Goal: Task Accomplishment & Management: Complete application form

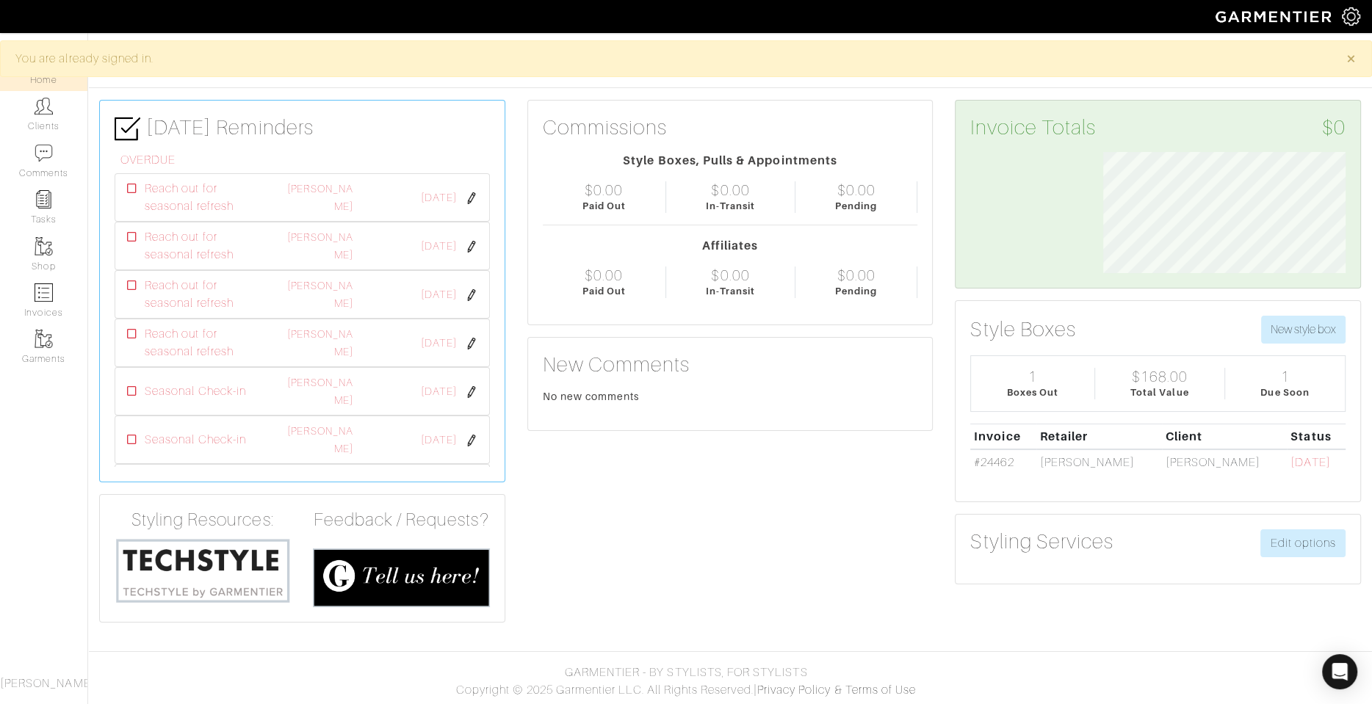
scroll to position [121, 265]
click at [51, 127] on link "Clients" at bounding box center [43, 114] width 87 height 46
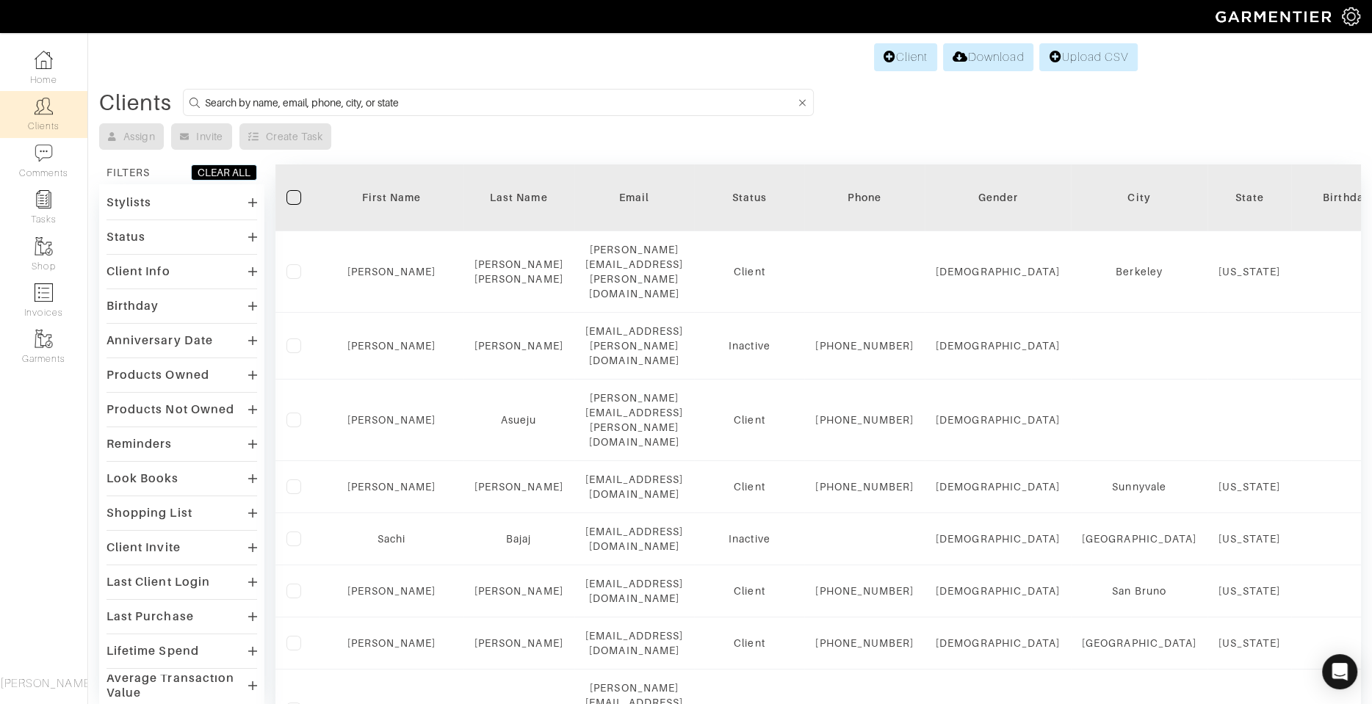
click at [231, 106] on input at bounding box center [500, 102] width 590 height 18
type input "grace"
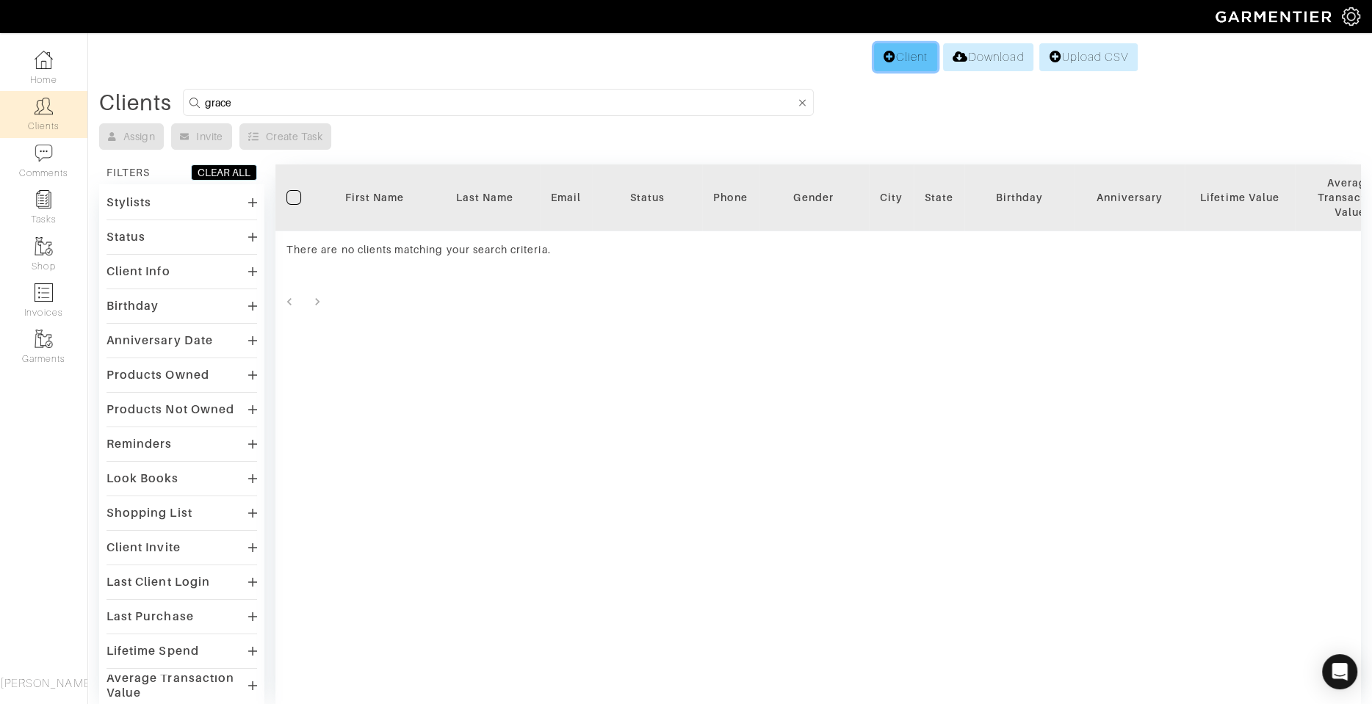
click at [888, 62] on icon at bounding box center [889, 57] width 12 height 12
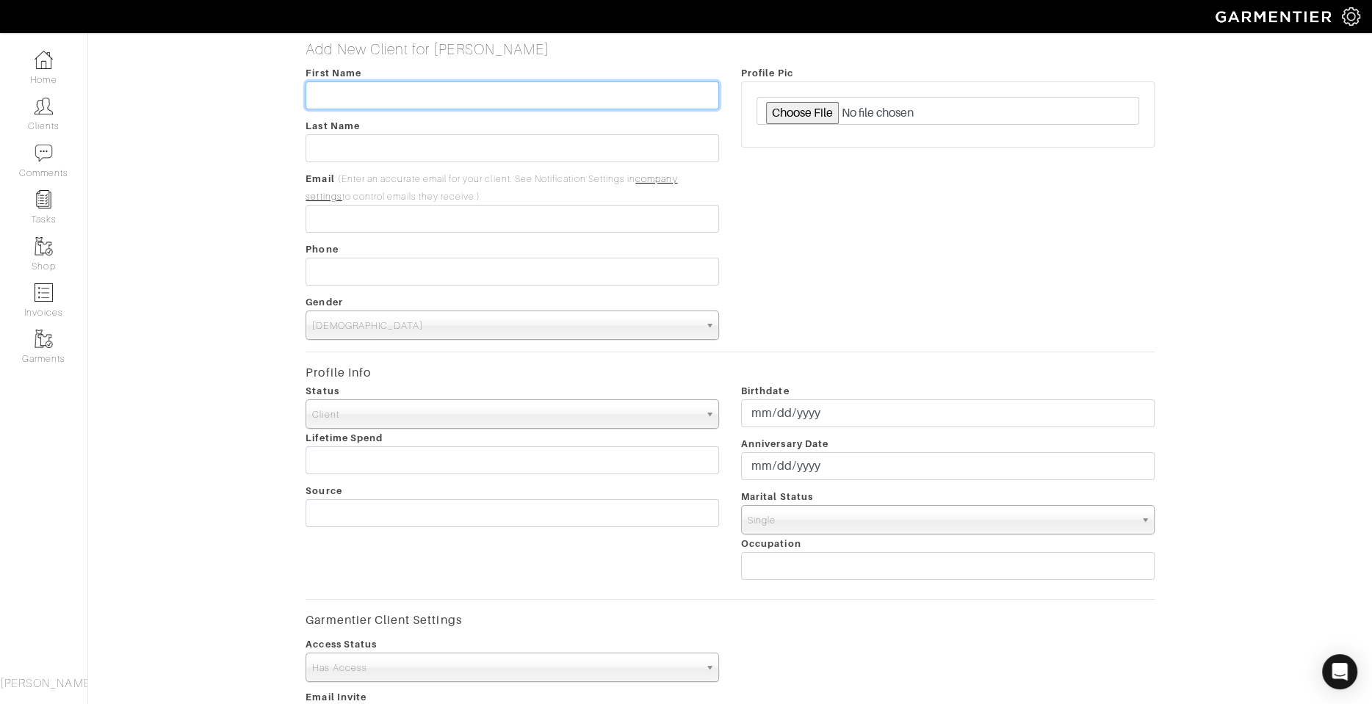
click at [573, 100] on input "text" at bounding box center [511, 95] width 413 height 28
paste input "[PERSON_NAME]"
click at [379, 88] on input "[PERSON_NAME]" at bounding box center [511, 95] width 413 height 28
click at [368, 95] on input "[PERSON_NAME]" at bounding box center [511, 95] width 413 height 28
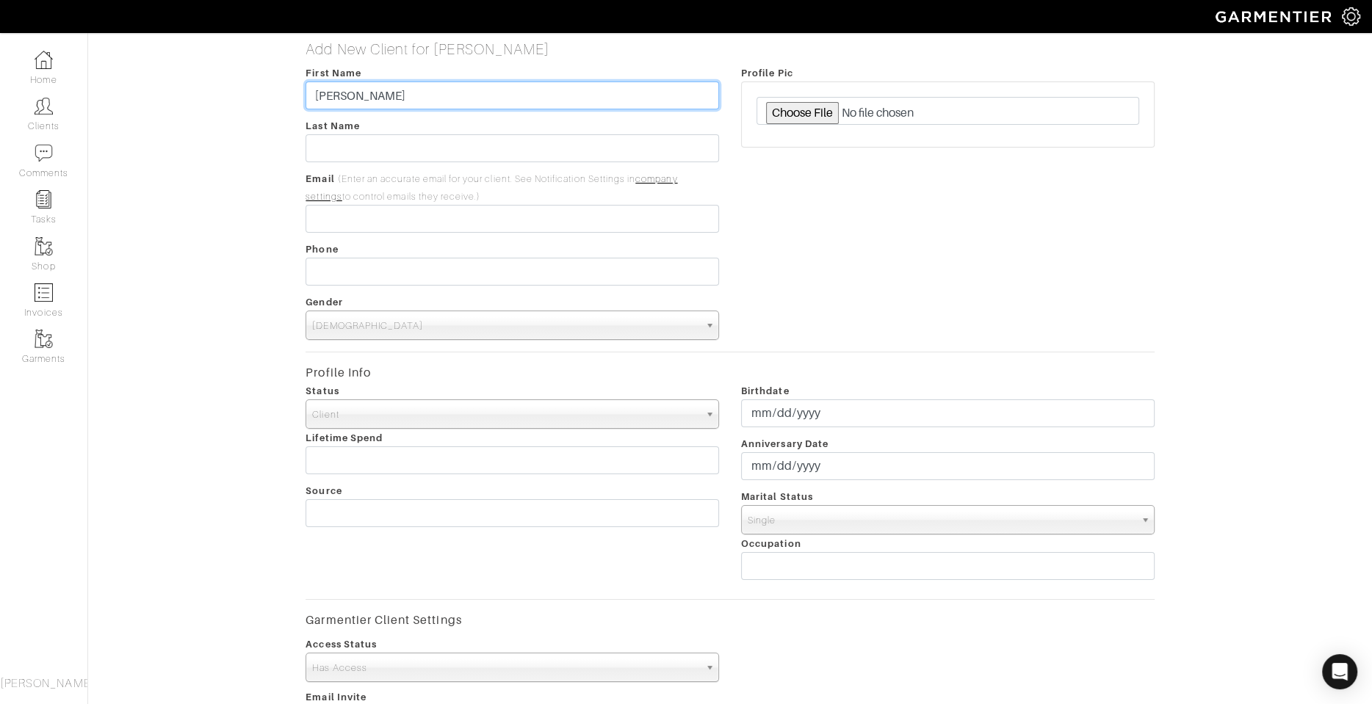
click at [368, 95] on input "[PERSON_NAME]" at bounding box center [511, 95] width 413 height 28
type input "Grace"
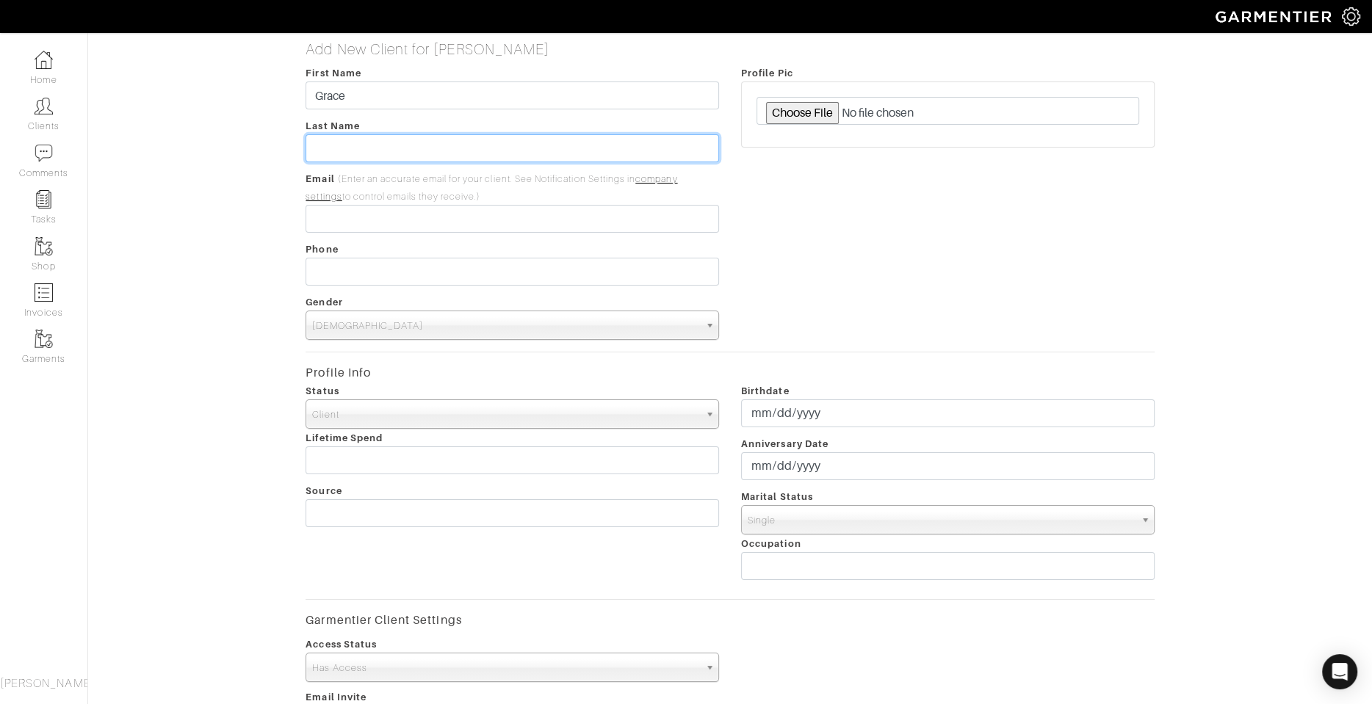
click at [377, 149] on input "text" at bounding box center [511, 148] width 413 height 28
paste input "[PERSON_NAME]"
type input "[PERSON_NAME]"
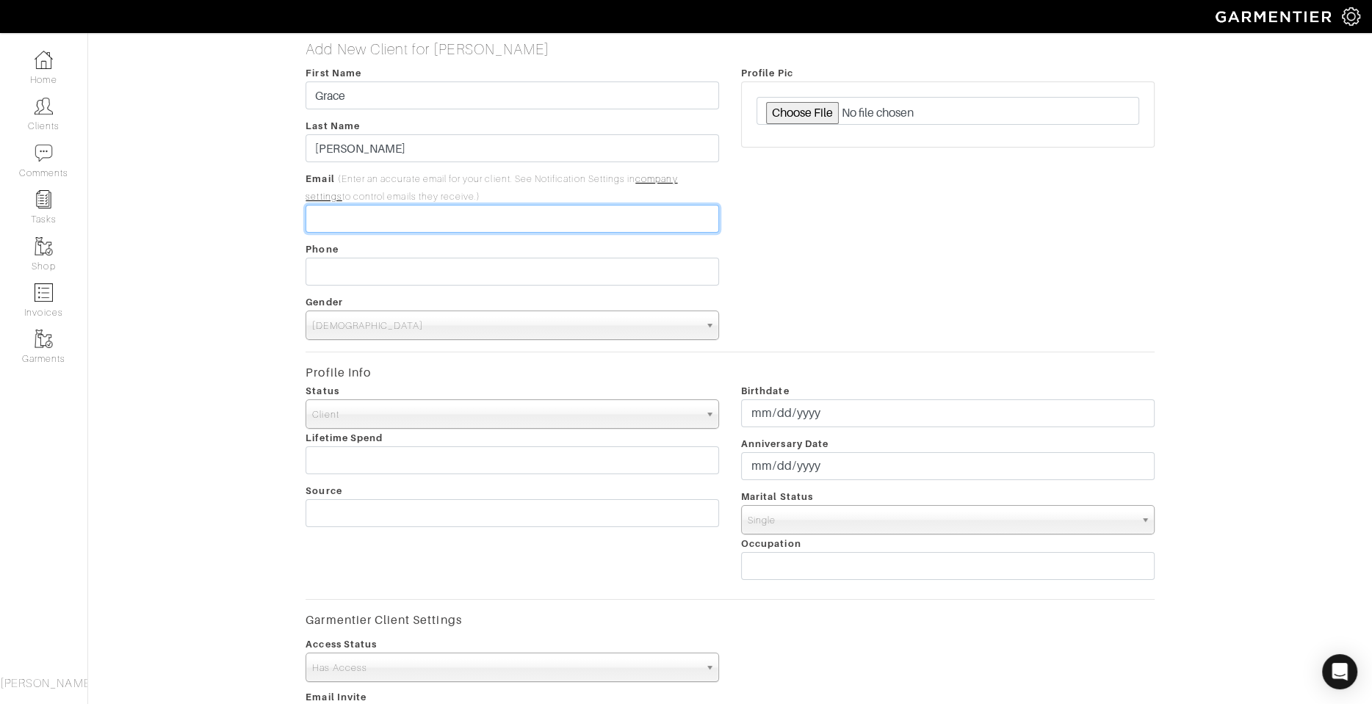
click at [373, 222] on input "email" at bounding box center [511, 219] width 413 height 28
paste input "[PERSON_NAME][EMAIL_ADDRESS][PERSON_NAME][DOMAIN_NAME]"
type input "[PERSON_NAME][EMAIL_ADDRESS][PERSON_NAME][DOMAIN_NAME]"
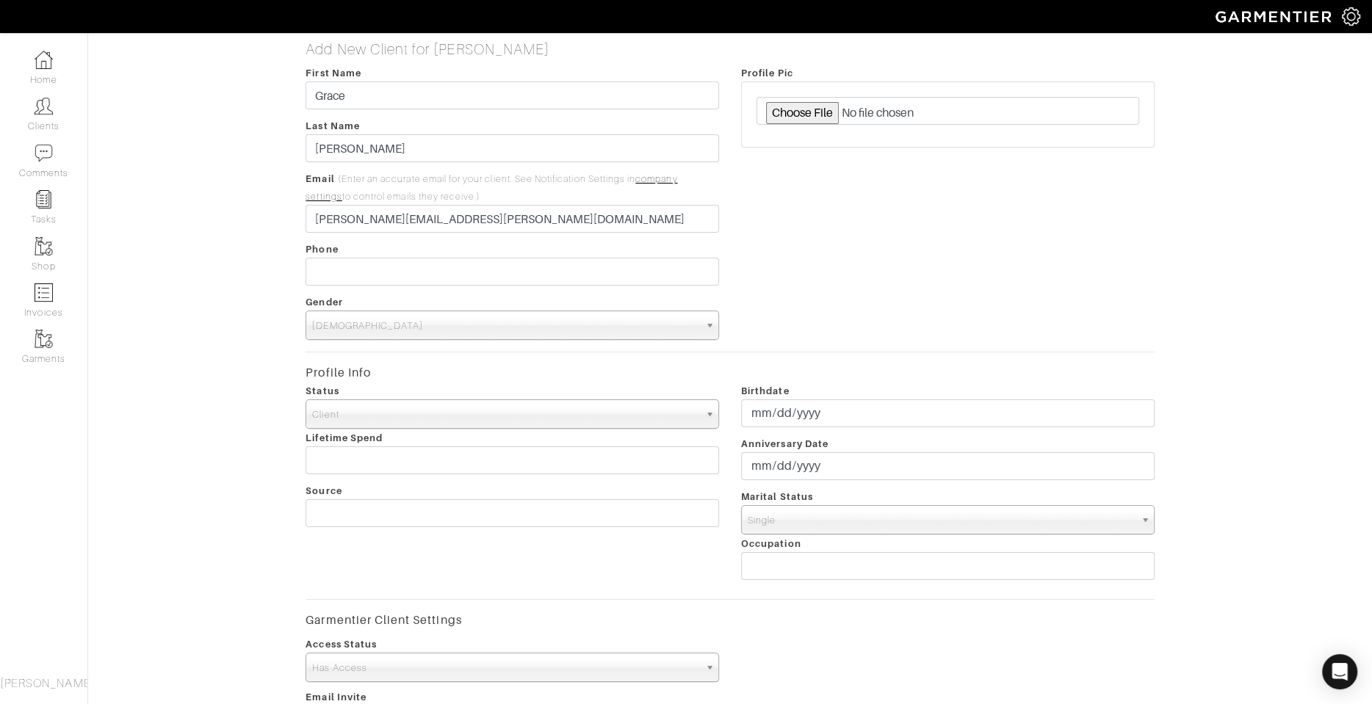
click at [364, 311] on span "[DEMOGRAPHIC_DATA]" at bounding box center [505, 325] width 387 height 29
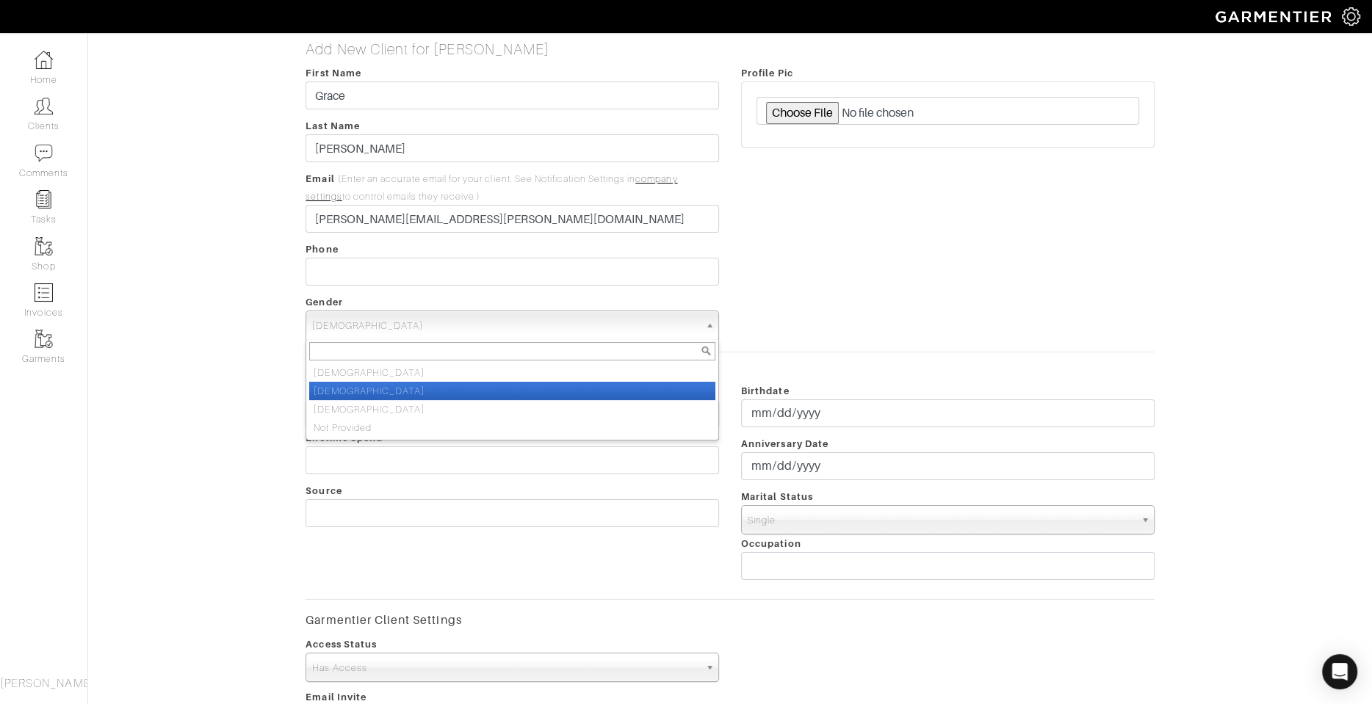
click at [349, 391] on li "[DEMOGRAPHIC_DATA]" at bounding box center [512, 391] width 406 height 18
select select "[DEMOGRAPHIC_DATA]"
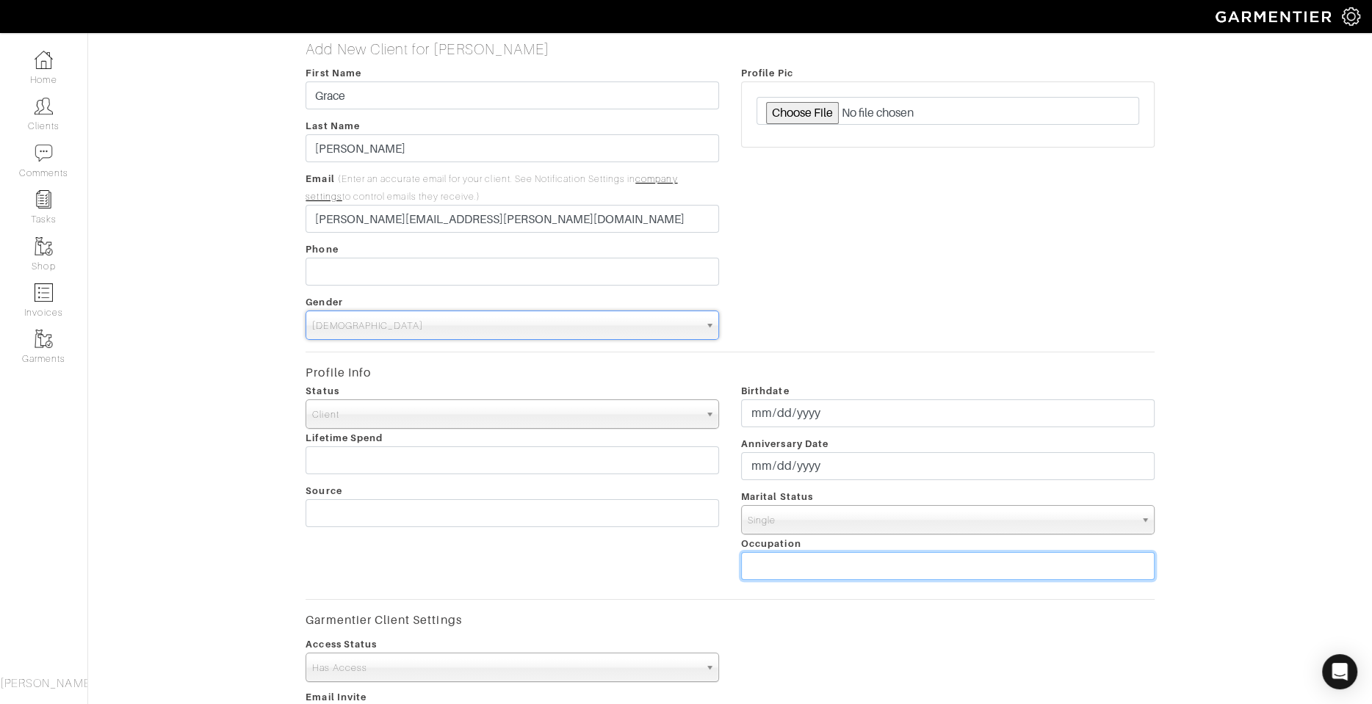
click at [829, 571] on input "text" at bounding box center [947, 566] width 413 height 28
type input "Part time teacher"
click at [839, 526] on span "Single" at bounding box center [940, 520] width 387 height 29
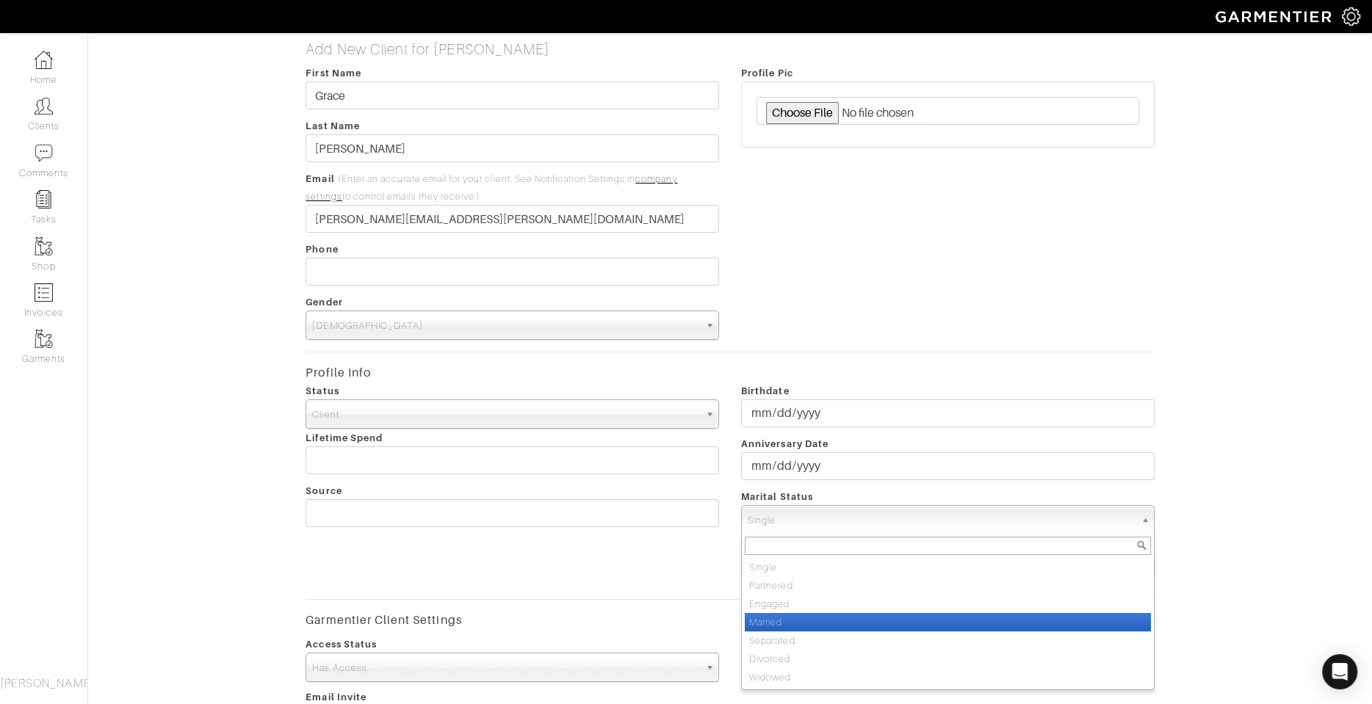
click at [816, 623] on li "Married" at bounding box center [948, 622] width 406 height 18
select select "Married"
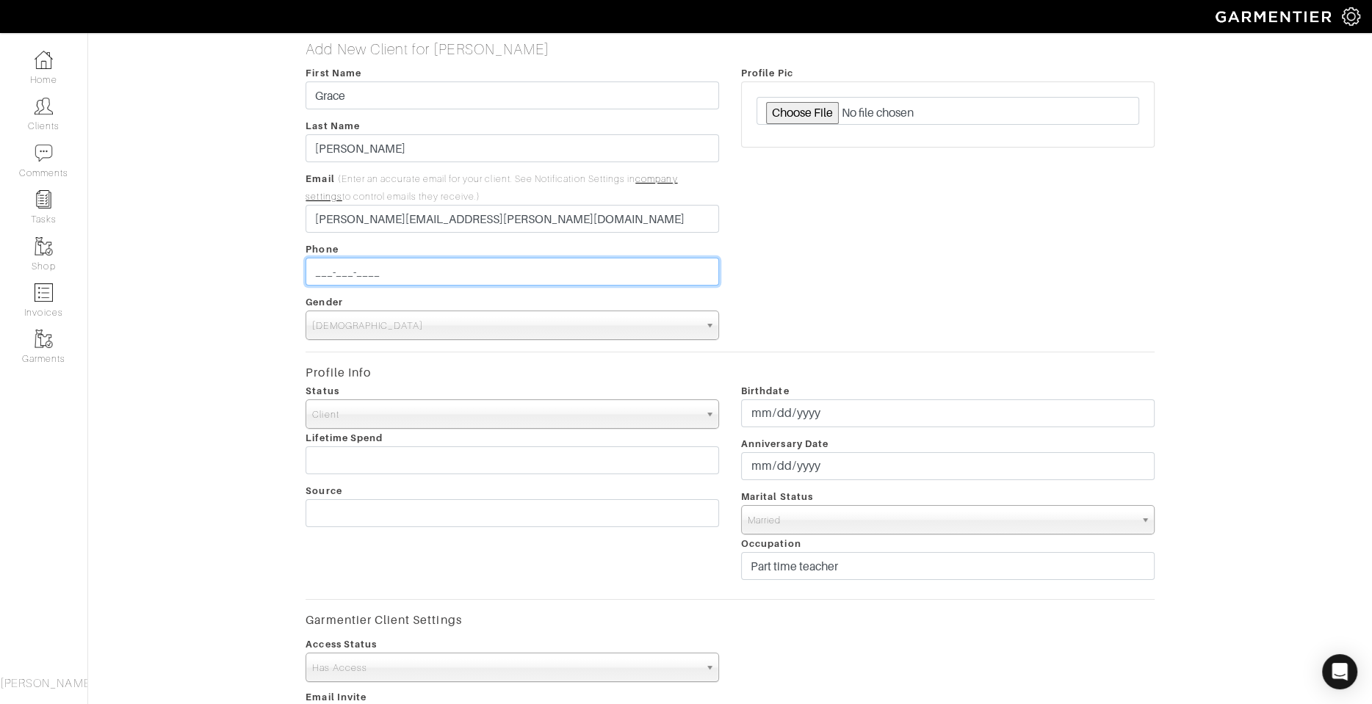
click at [348, 259] on input "___-___-____" at bounding box center [511, 272] width 413 height 28
paste input "[PHONE_NUMBER]"
type input "[PHONE_NUMBER]"
click at [222, 325] on div "Add New Client for [PERSON_NAME] First Name [PERSON_NAME] Last Name [PERSON_NAM…" at bounding box center [729, 519] width 1305 height 959
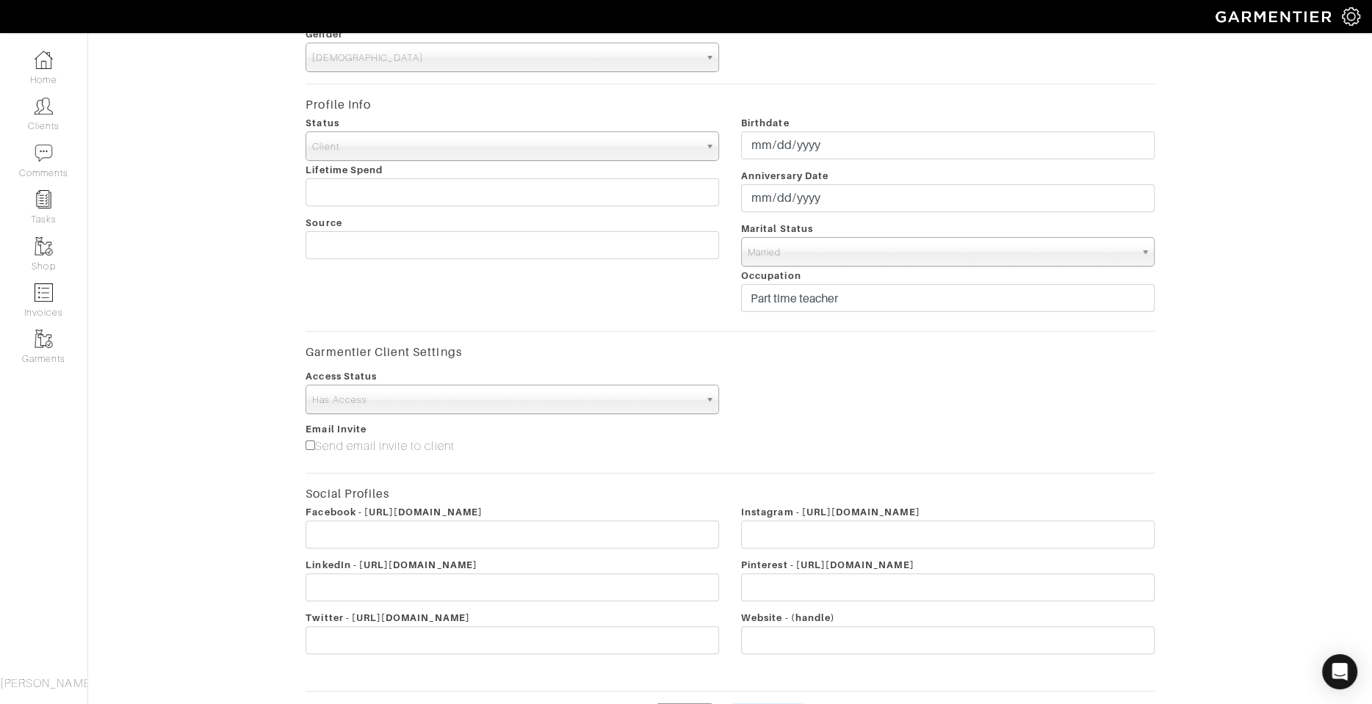
scroll to position [313, 0]
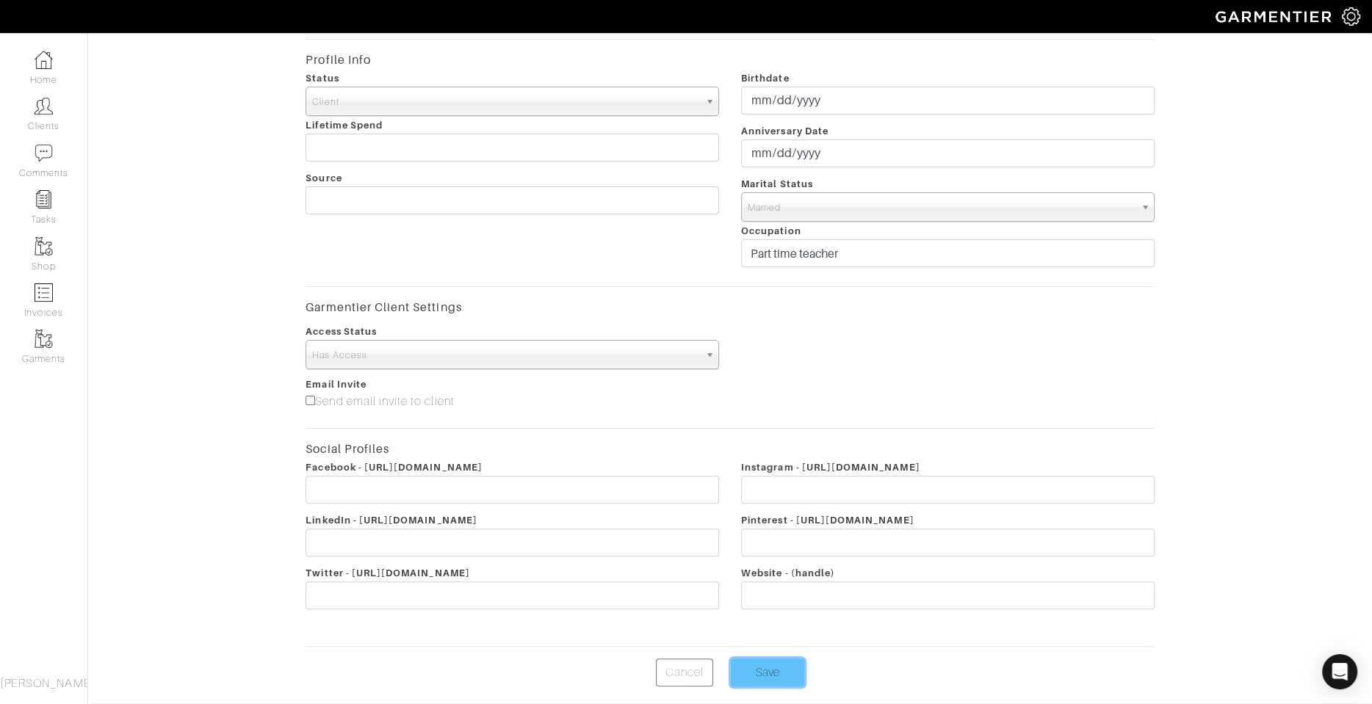
click at [775, 670] on input "Save" at bounding box center [767, 673] width 73 height 28
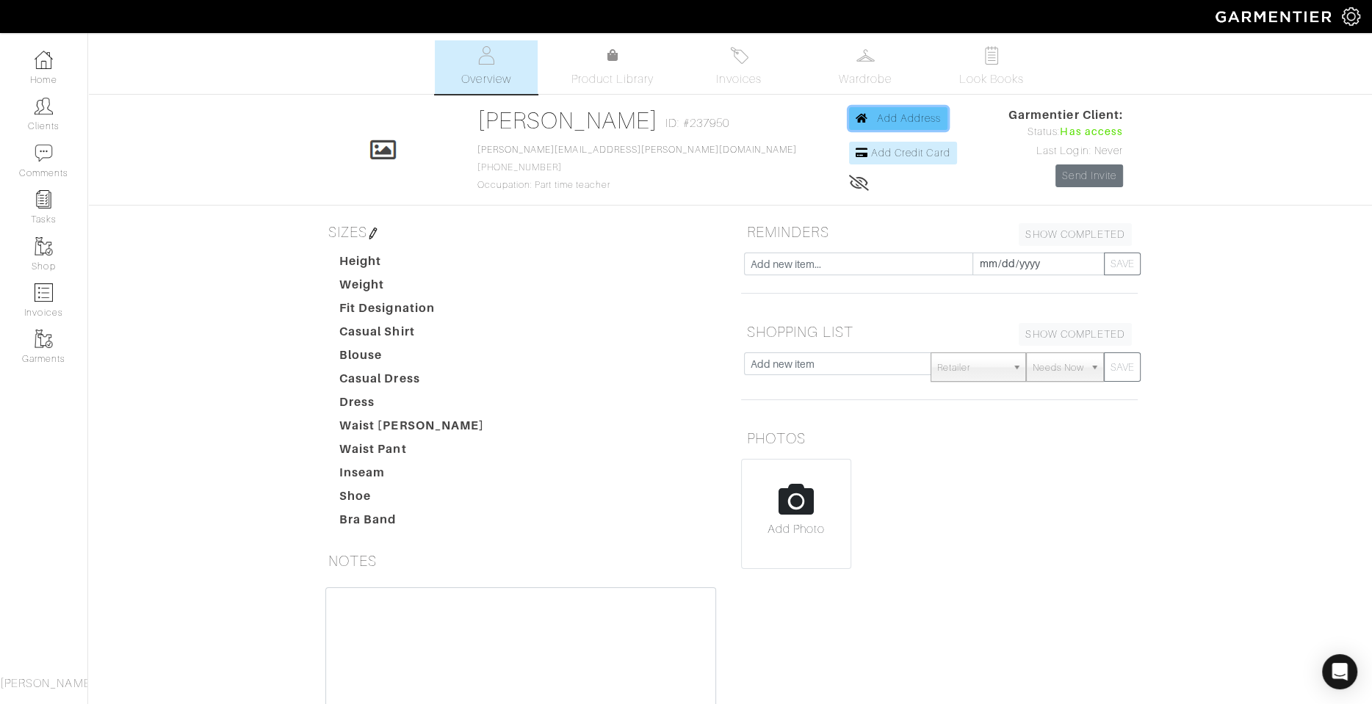
click at [877, 117] on span "Add Address" at bounding box center [909, 118] width 65 height 12
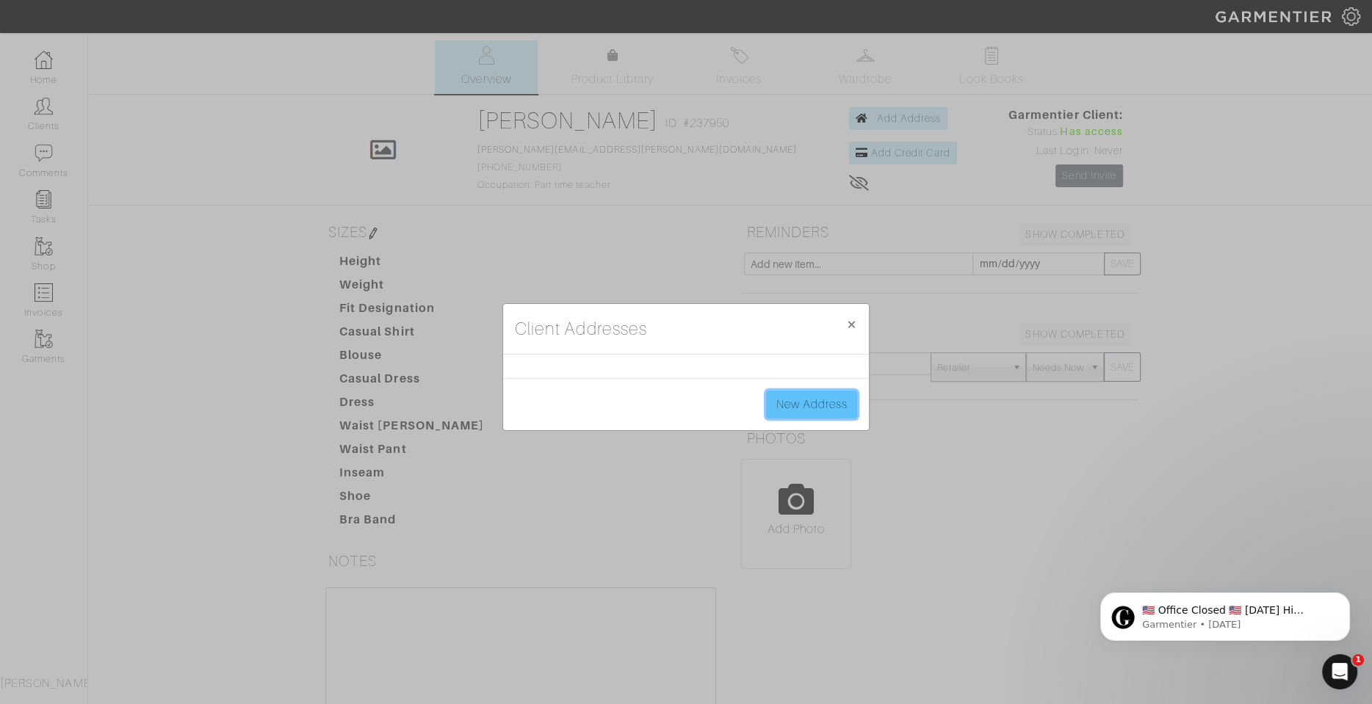
click at [797, 407] on link "New Address" at bounding box center [811, 405] width 91 height 28
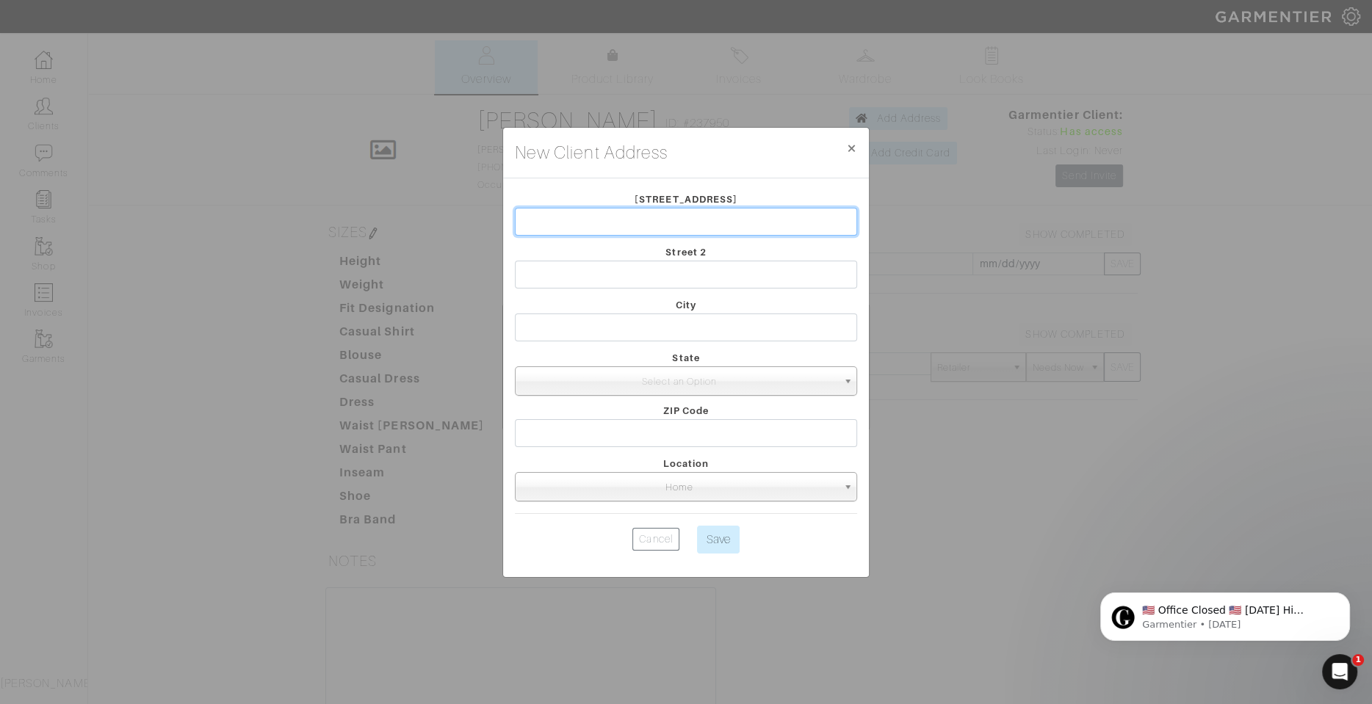
click at [671, 231] on input "text" at bounding box center [686, 222] width 342 height 28
paste input "103 Palmer Dr Los Gatos, CA"
click at [667, 222] on input "103 Palmer Dr Los Gatos, CA" at bounding box center [686, 222] width 342 height 28
type input "103 Palmer Dr Los Gatos, CA"
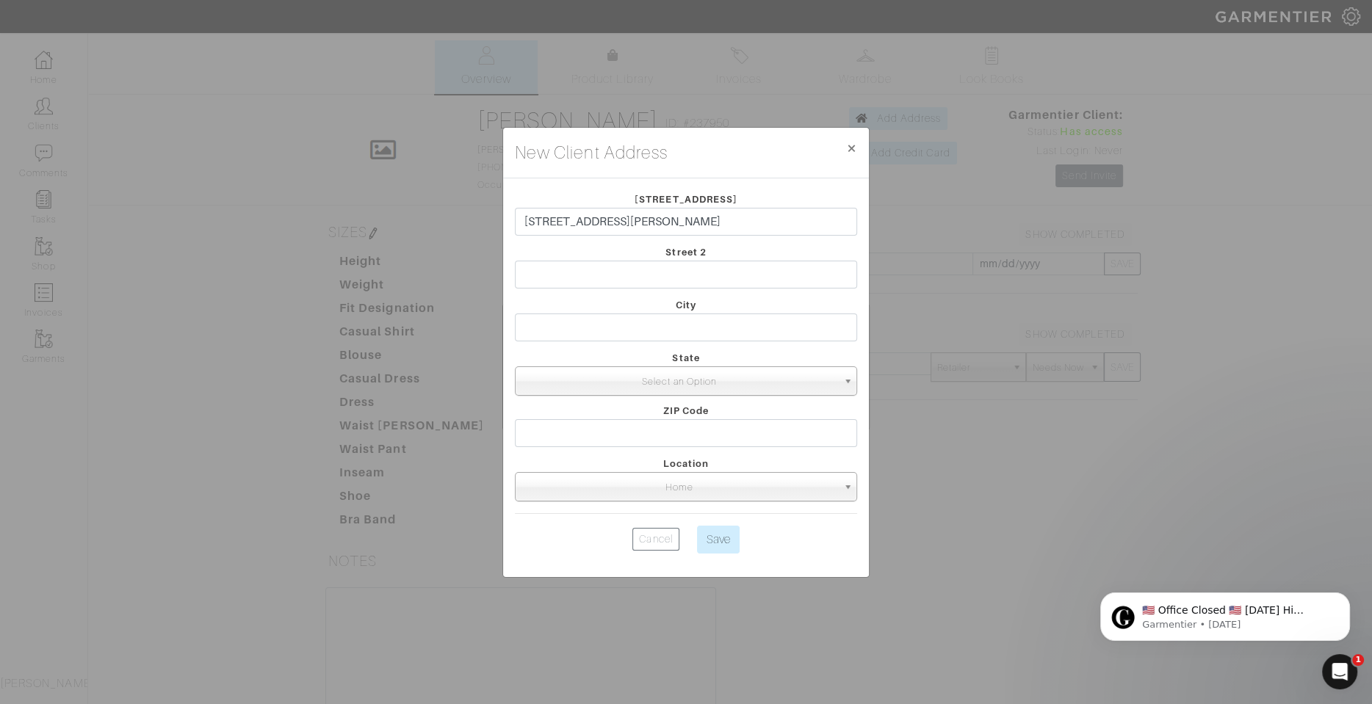
click at [694, 375] on span "Select an Option" at bounding box center [679, 381] width 316 height 29
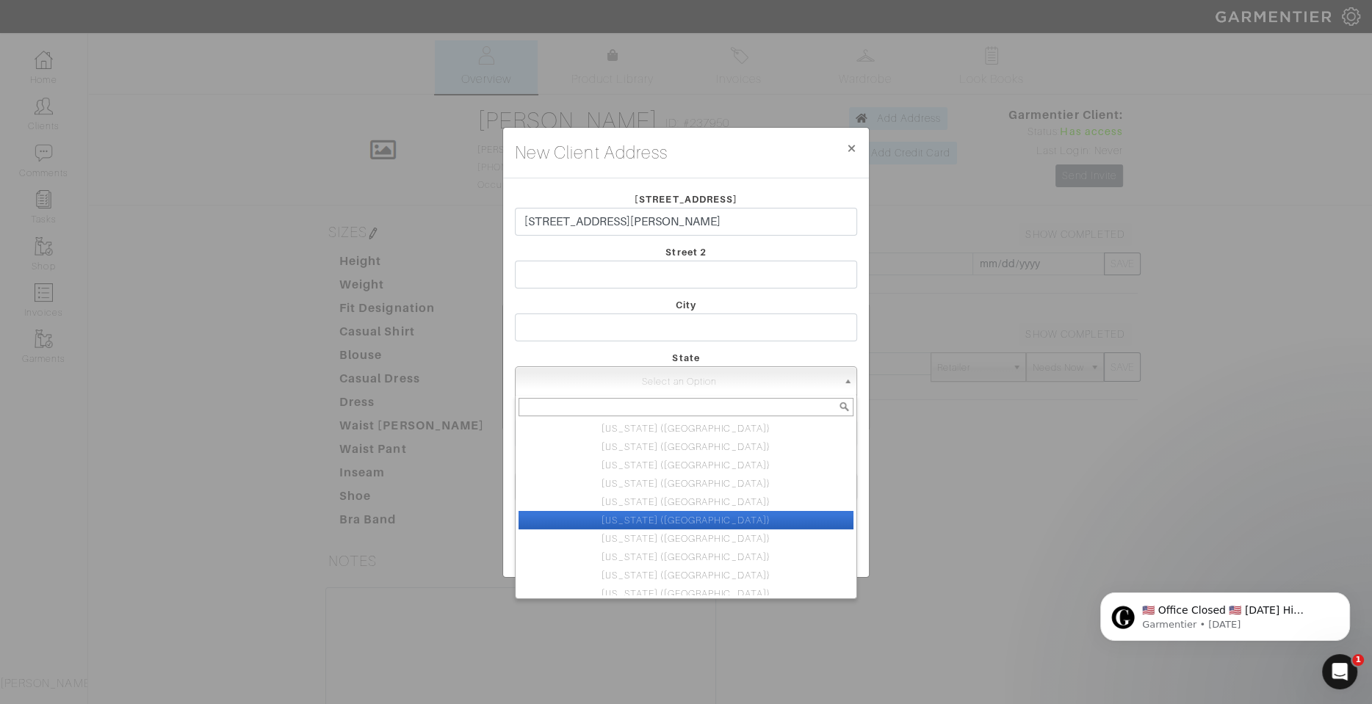
click at [695, 519] on li "California (CA)" at bounding box center [685, 520] width 335 height 18
select select "6"
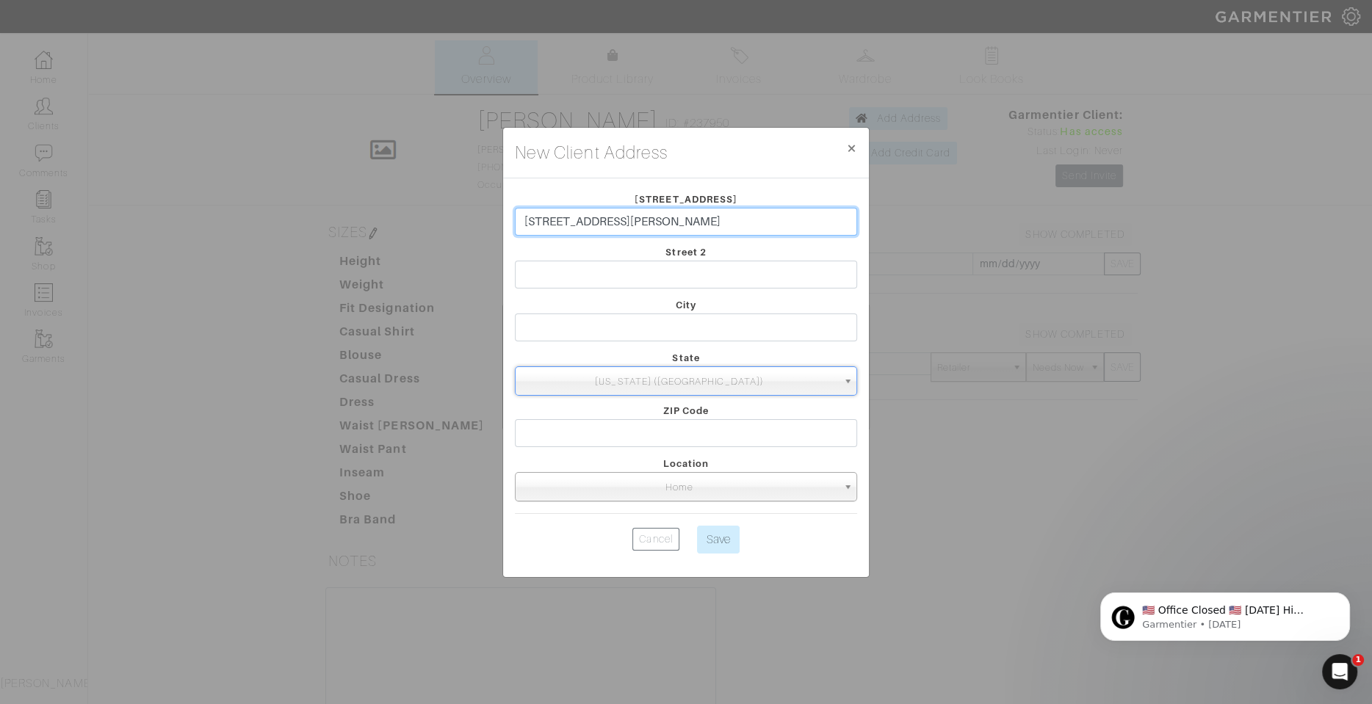
click at [689, 225] on input "103 Palmer Dr Los Gatos, CA" at bounding box center [686, 222] width 342 height 28
drag, startPoint x: 687, startPoint y: 224, endPoint x: 601, endPoint y: 224, distance: 86.6
click at [601, 224] on input "103 Palmer Dr Los Gatos" at bounding box center [686, 222] width 342 height 28
type input "103 Palmer Dr"
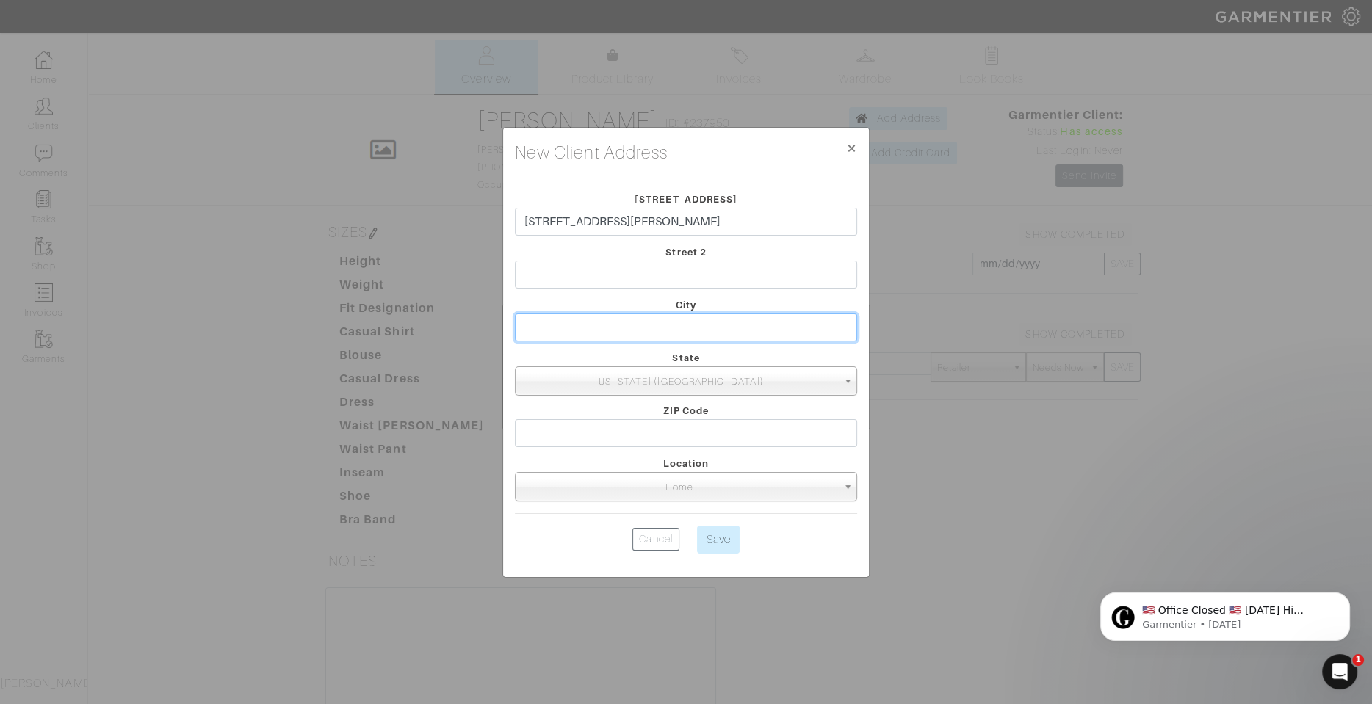
click at [585, 328] on input "text" at bounding box center [686, 328] width 342 height 28
paste input "Los Gatos"
type input "Los Gatos"
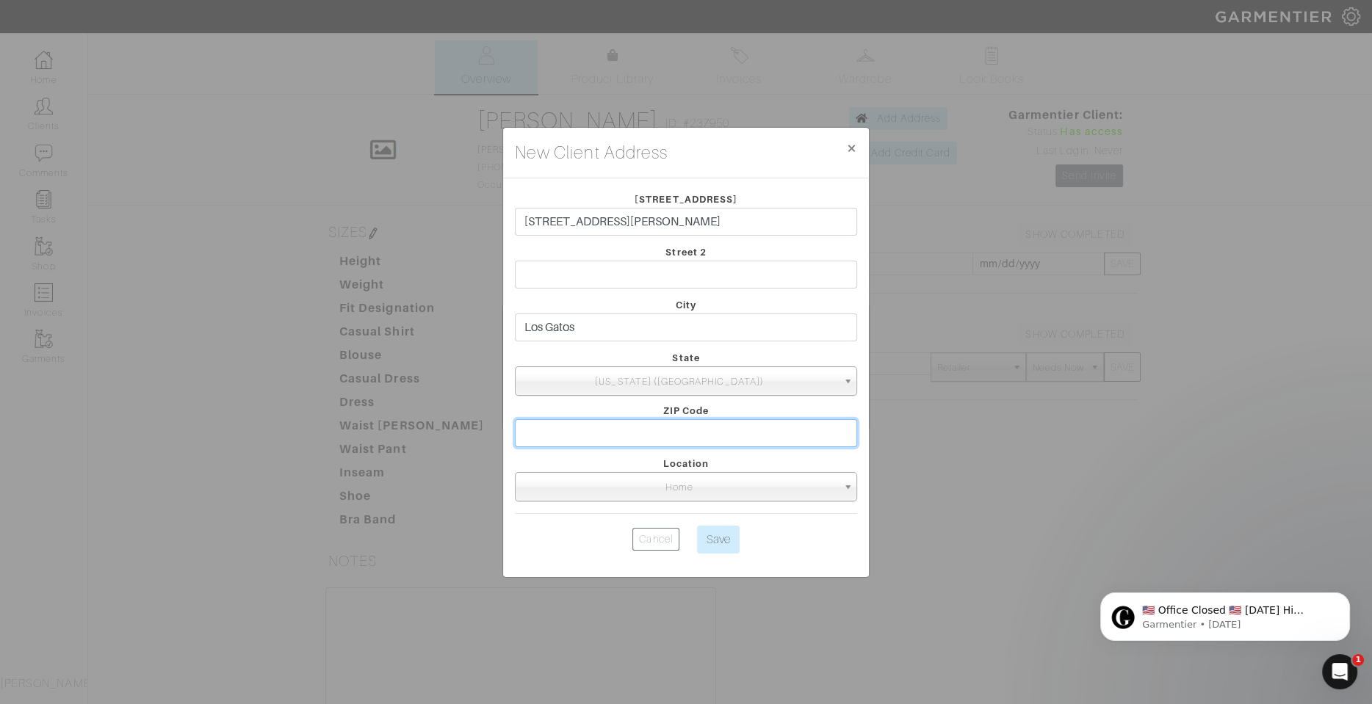
click at [654, 440] on input "text" at bounding box center [686, 433] width 342 height 28
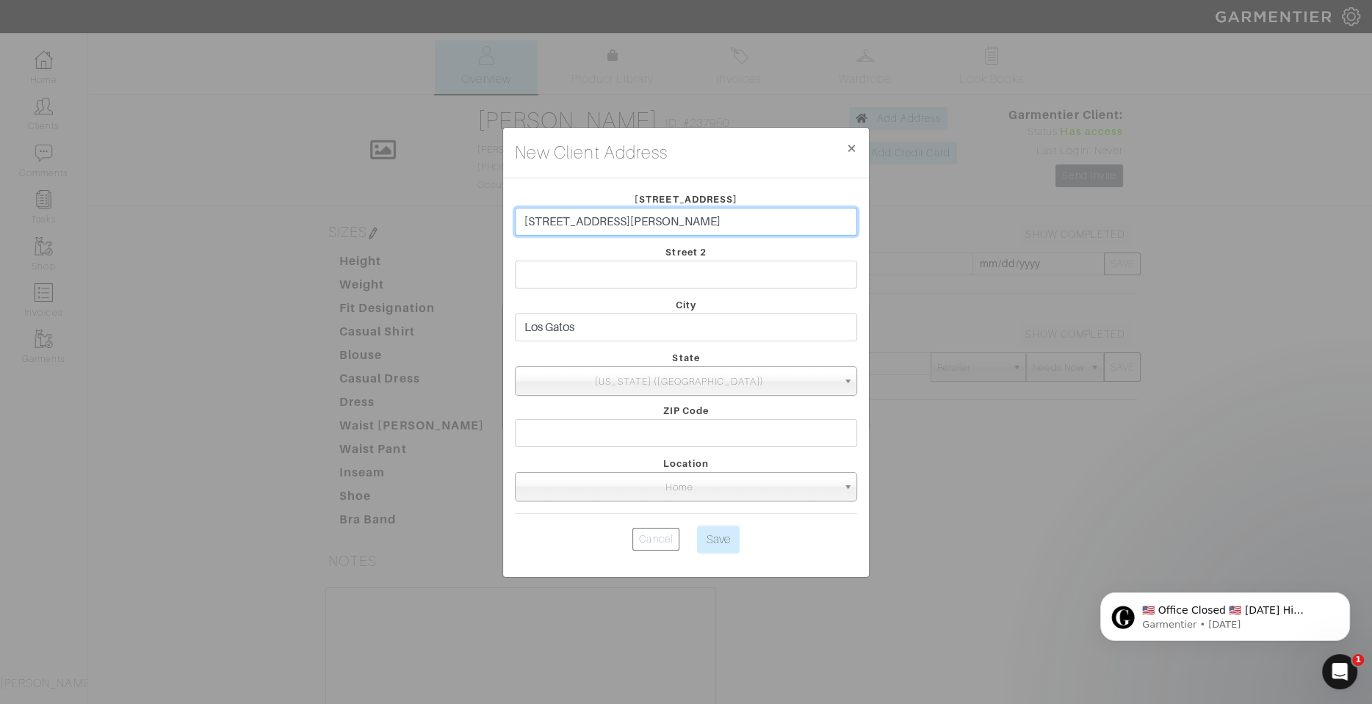
drag, startPoint x: 616, startPoint y: 217, endPoint x: 464, endPoint y: 217, distance: 152.0
click at [464, 217] on div "New Client Address × Close Street 1 103 Palmer Dr Street 2 City Los Gatos State…" at bounding box center [686, 352] width 1372 height 704
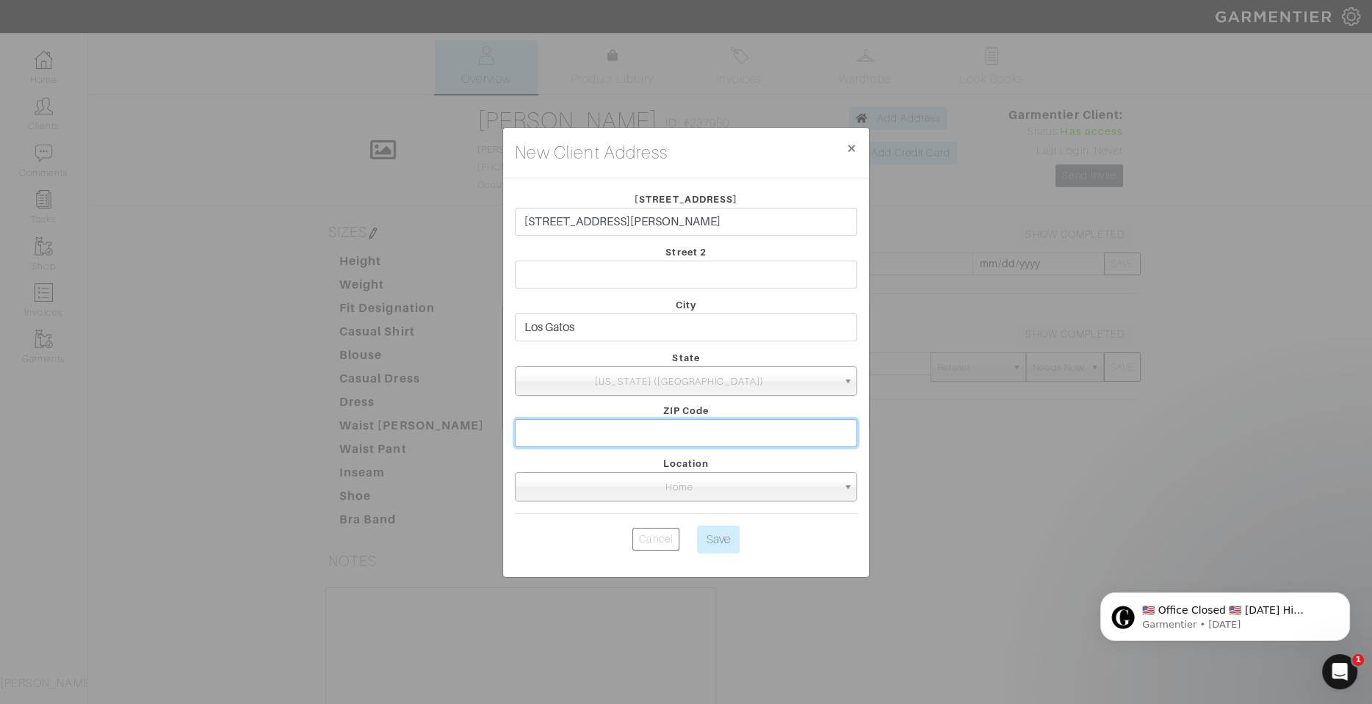
click at [675, 438] on input "text" at bounding box center [686, 433] width 342 height 28
paste input "95032"
type input "95032"
click at [717, 540] on input "Save" at bounding box center [718, 540] width 43 height 28
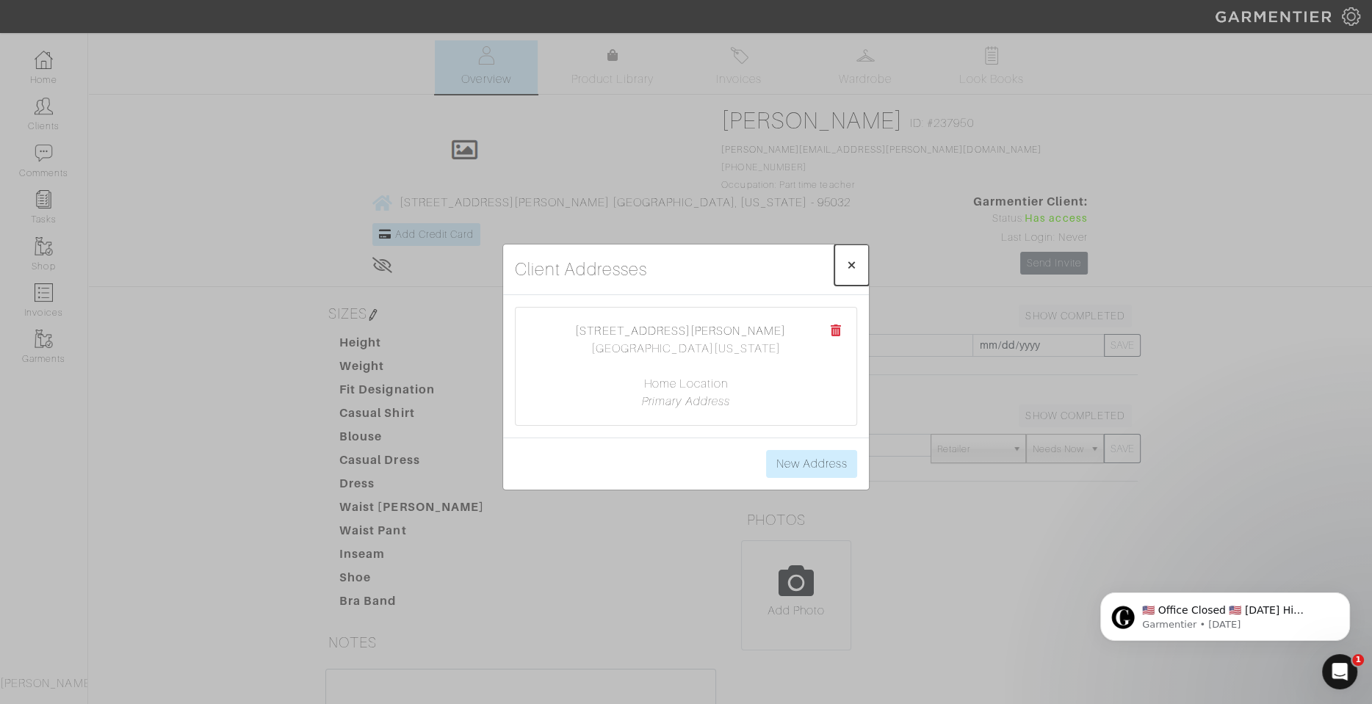
click at [856, 265] on span "×" at bounding box center [851, 265] width 11 height 20
